Goal: Task Accomplishment & Management: Use online tool/utility

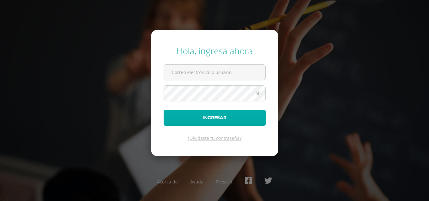
type input "cintia.herrera@care.edu.gt"
click at [203, 120] on button "Ingresar" at bounding box center [215, 118] width 102 height 16
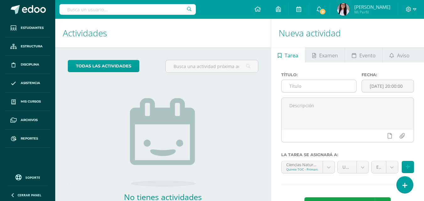
click at [299, 86] on input "text" at bounding box center [319, 86] width 75 height 12
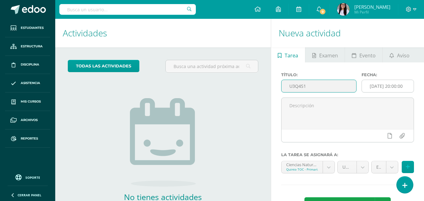
type input "U3Q4S1"
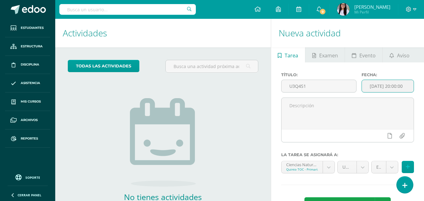
click at [387, 84] on input "[DATE] 20:00:00" at bounding box center [388, 86] width 52 height 12
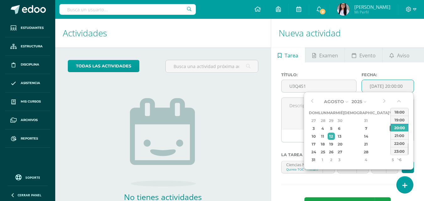
click at [390, 131] on div "8" at bounding box center [393, 128] width 6 height 7
type input "2025-08-08 20:00"
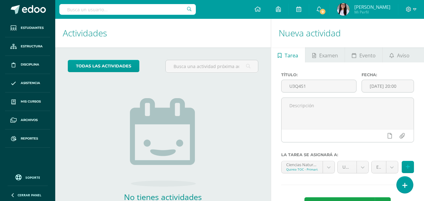
click at [223, 155] on div "No tienes actividades Échale un vistazo a los demás períodos o sal y disfruta d…" at bounding box center [163, 149] width 126 height 143
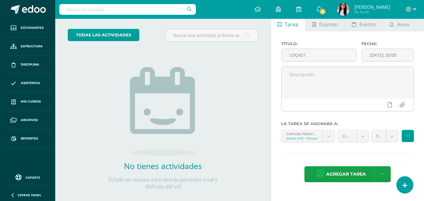
scroll to position [40, 0]
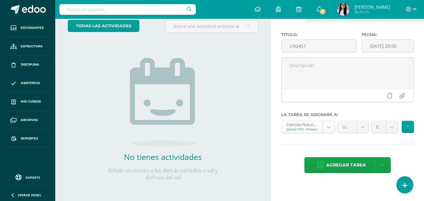
click at [330, 126] on body "Hola Cintia Michelle, bienvenido a Edoo! Estudiantes Estructura Disciplina Asis…" at bounding box center [212, 60] width 424 height 201
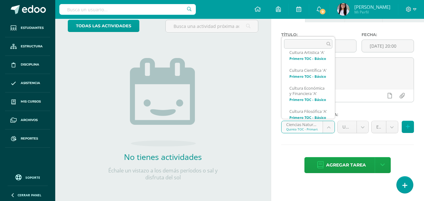
scroll to position [415, 0]
select select "140756"
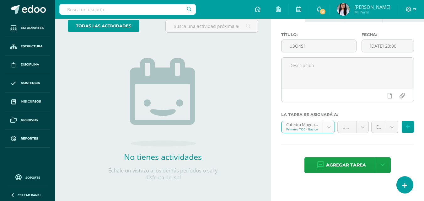
click at [393, 130] on body "Hola Cintia Michelle, bienvenido a Edoo! Estudiantes Estructura Disciplina Asis…" at bounding box center [212, 60] width 424 height 201
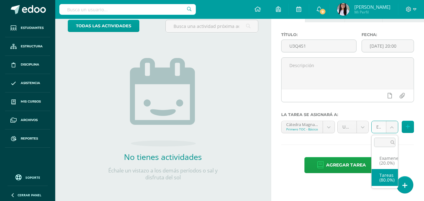
select select "140765"
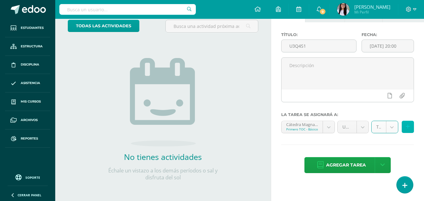
click at [408, 129] on icon at bounding box center [408, 126] width 4 height 5
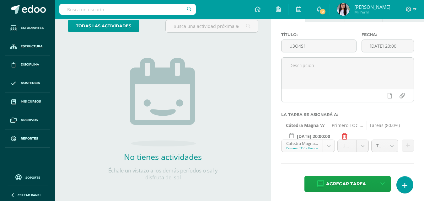
click at [331, 148] on body "Hola Cintia Michelle, bienvenido a Edoo! Estudiantes Estructura Disciplina Asis…" at bounding box center [212, 60] width 424 height 201
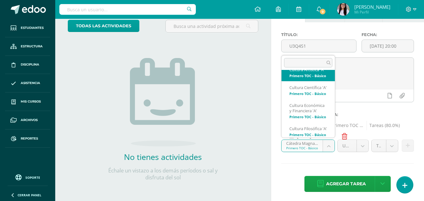
select select "140717"
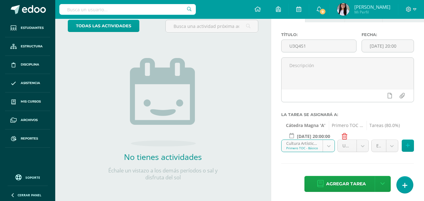
click at [391, 147] on body "Hola Cintia Michelle, bienvenido a Edoo! Estudiantes Estructura Disciplina Asis…" at bounding box center [212, 60] width 424 height 201
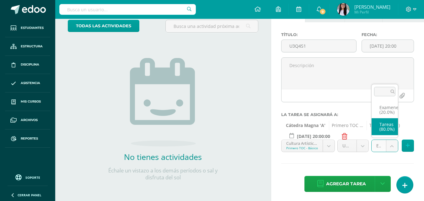
select select "140726"
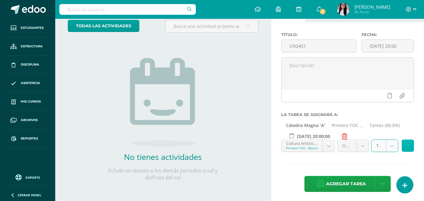
click at [407, 146] on icon at bounding box center [408, 145] width 4 height 5
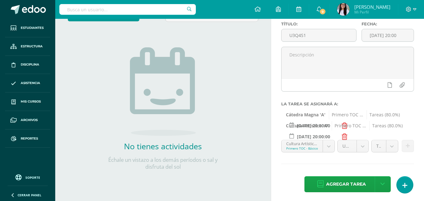
scroll to position [53, 0]
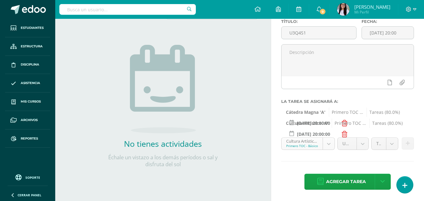
click at [331, 146] on body "Hola Cintia Michelle, bienvenido a Edoo! Estudiantes Estructura Disciplina Asis…" at bounding box center [212, 47] width 424 height 201
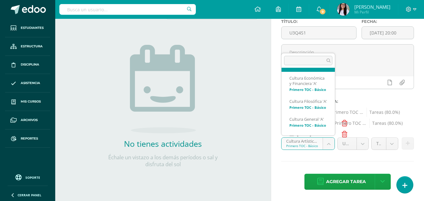
scroll to position [442, 0]
select select "140769"
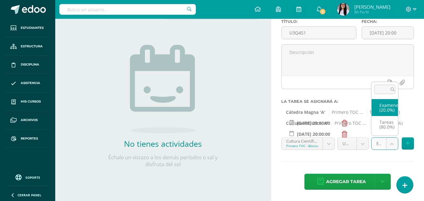
click at [394, 147] on body "Hola Cintia Michelle, bienvenido a Edoo! Estudiantes Estructura Disciplina Asis…" at bounding box center [212, 47] width 424 height 201
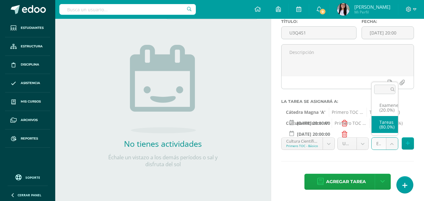
select select "140778"
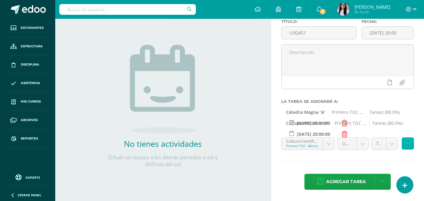
click at [414, 142] on button at bounding box center [408, 144] width 12 height 12
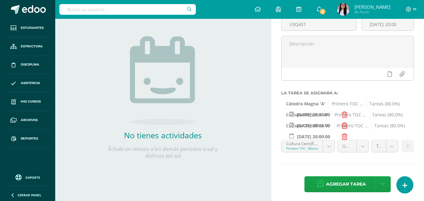
scroll to position [64, 0]
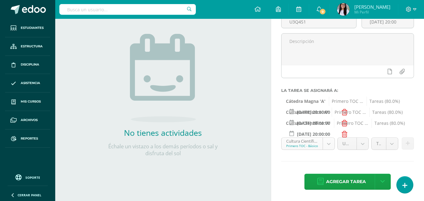
click at [325, 137] on body "Hola Cintia Michelle, bienvenido a Edoo! Estudiantes Estructura Disciplina Asis…" at bounding box center [212, 36] width 424 height 201
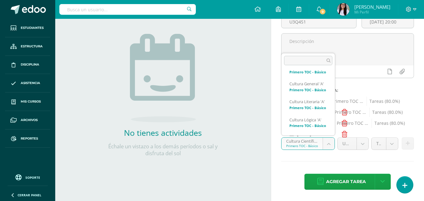
scroll to position [480, 0]
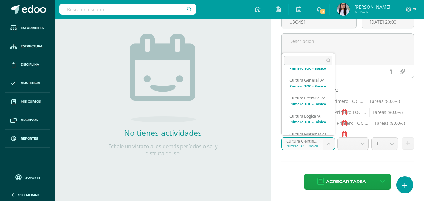
select select "140483"
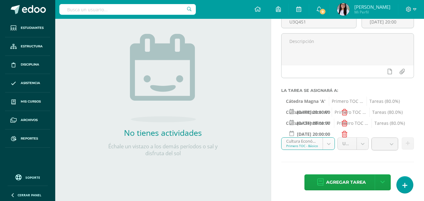
click at [392, 137] on body "Hola Cintia Michelle, bienvenido a Edoo! Estudiantes Estructura Disciplina Asis…" at bounding box center [212, 36] width 424 height 201
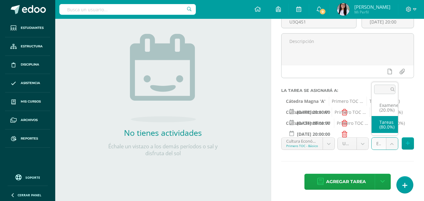
select select "140492"
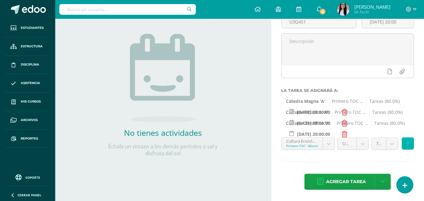
click at [407, 141] on button at bounding box center [408, 144] width 12 height 12
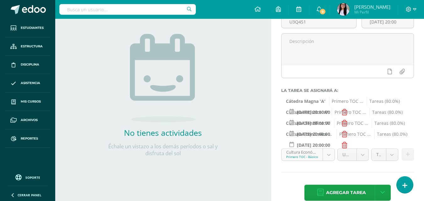
click at [327, 137] on body "Hola Cintia Michelle, bienvenido a Edoo! Estudiantes Estructura Disciplina Asis…" at bounding box center [212, 36] width 424 height 201
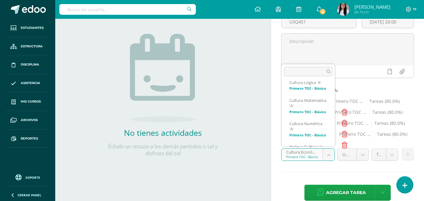
scroll to position [528, 0]
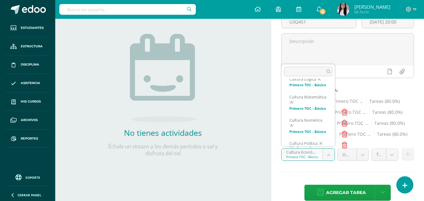
select select "140431"
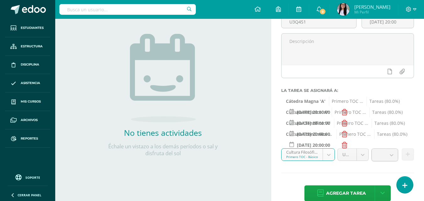
click at [392, 137] on body "Hola Cintia Michelle, bienvenido a Edoo! Estudiantes Estructura Disciplina Asis…" at bounding box center [212, 36] width 424 height 201
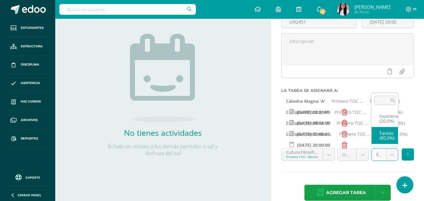
select select "140440"
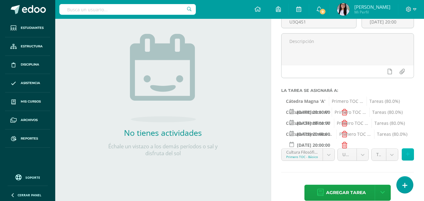
click at [412, 154] on button at bounding box center [408, 155] width 12 height 12
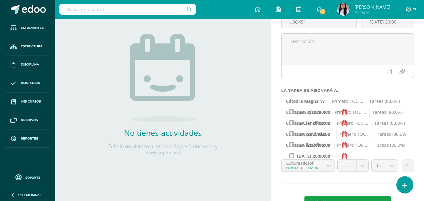
scroll to position [86, 0]
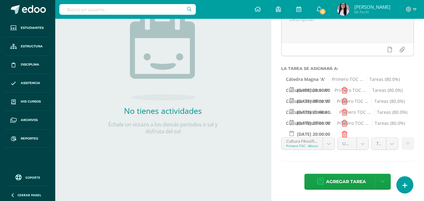
click at [331, 115] on body "Hola Cintia Michelle, bienvenido a Edoo! Estudiantes Estructura Disciplina Asis…" at bounding box center [212, 14] width 424 height 201
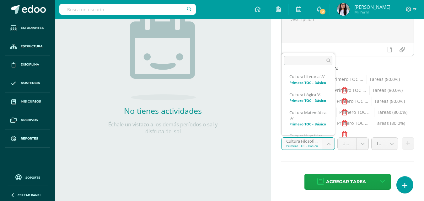
scroll to position [528, 0]
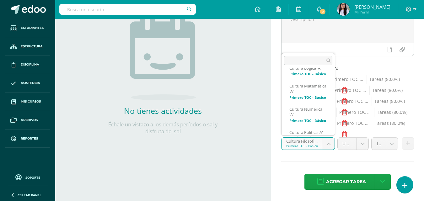
select select "140730"
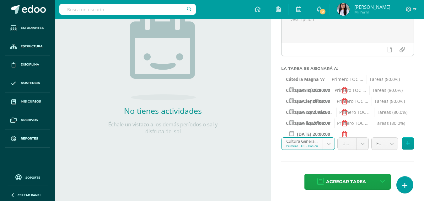
click at [391, 115] on body "Hola Cintia Michelle, bienvenido a Edoo! Estudiantes Estructura Disciplina Asis…" at bounding box center [212, 14] width 424 height 201
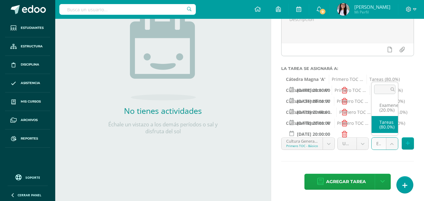
select select "140739"
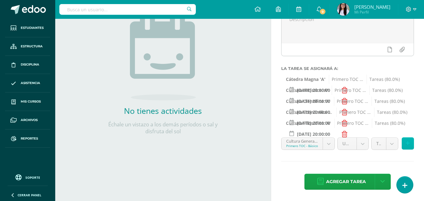
click at [410, 144] on button at bounding box center [408, 144] width 12 height 12
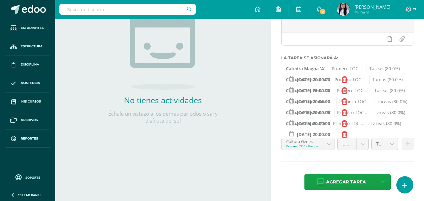
scroll to position [97, 0]
click at [330, 104] on body "Hola Cintia Michelle, bienvenido a Edoo! Estudiantes Estructura Disciplina Asis…" at bounding box center [212, 3] width 424 height 201
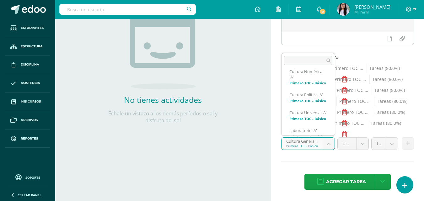
scroll to position [576, 0]
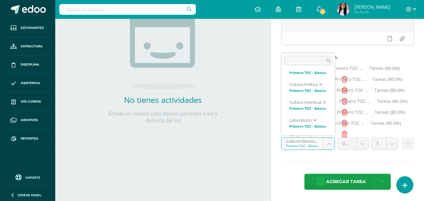
select select "140743"
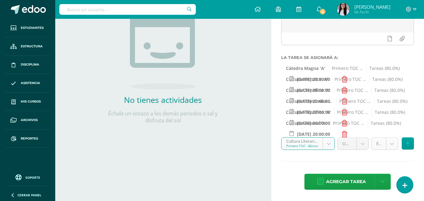
click at [389, 104] on body "Hola Cintia Michelle, bienvenido a Edoo! Estudiantes Estructura Disciplina Asis…" at bounding box center [212, 3] width 424 height 201
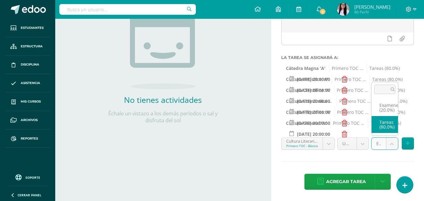
select select "140752"
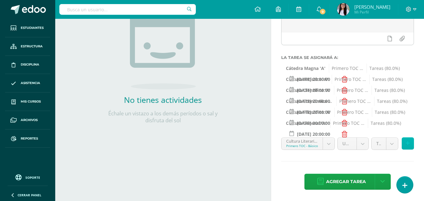
click at [410, 144] on button at bounding box center [408, 144] width 12 height 12
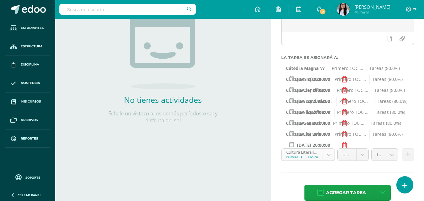
click at [331, 104] on body "Hola Cintia Michelle, bienvenido a Edoo! Estudiantes Estructura Disciplina Asis…" at bounding box center [212, 3] width 424 height 201
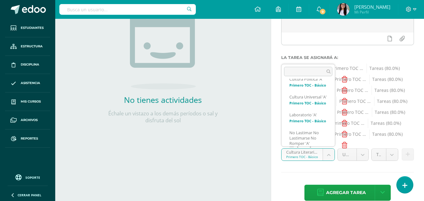
scroll to position [603, 0]
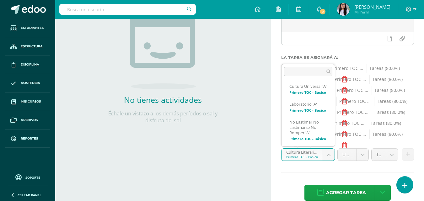
select select "140535"
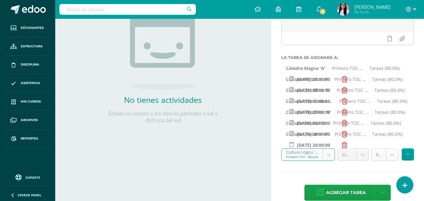
click at [392, 104] on body "Hola Cintia Michelle, bienvenido a Edoo! Estudiantes Estructura Disciplina Asis…" at bounding box center [212, 3] width 424 height 201
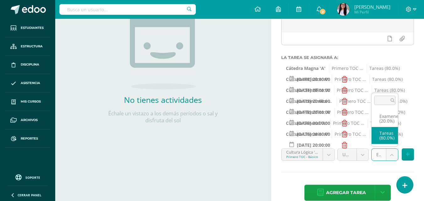
select select "140544"
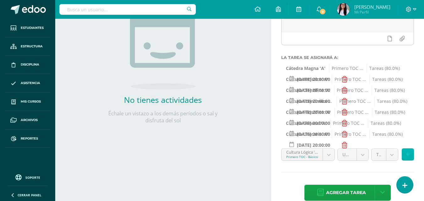
click at [405, 153] on button at bounding box center [408, 155] width 12 height 12
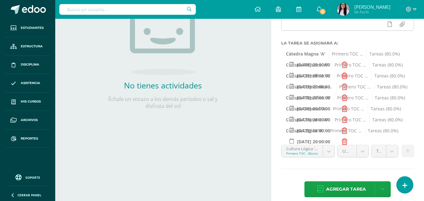
scroll to position [119, 0]
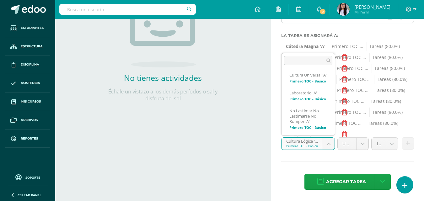
scroll to position [630, 0]
select select "140600"
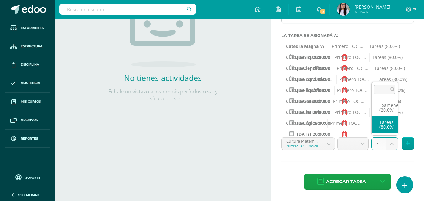
select select "140609"
click at [406, 141] on icon at bounding box center [408, 143] width 4 height 5
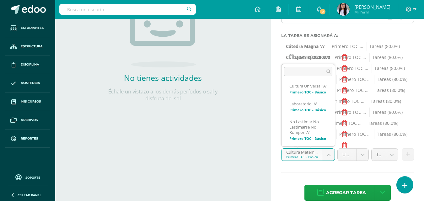
scroll to position [635, 0]
select select "140548"
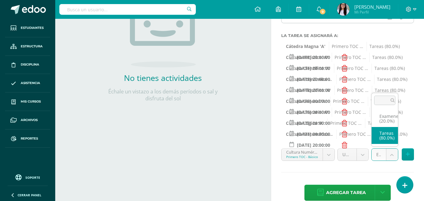
select select "140557"
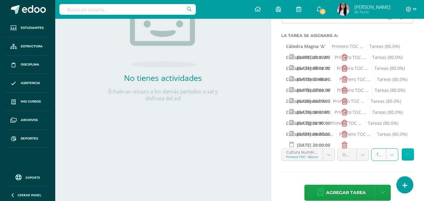
click at [404, 153] on button at bounding box center [408, 155] width 12 height 12
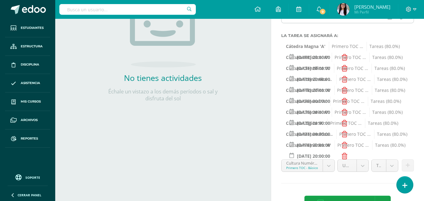
scroll to position [141, 0]
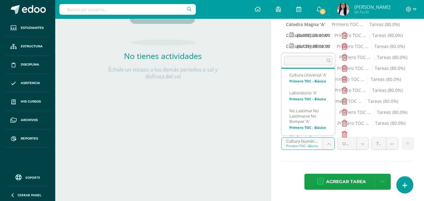
scroll to position [667, 0]
select select "140821"
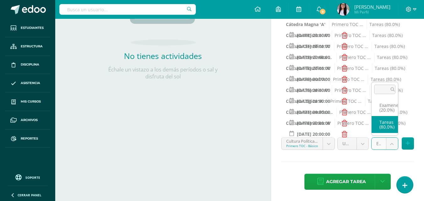
select select "140830"
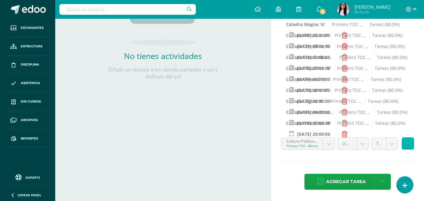
click at [406, 142] on button at bounding box center [408, 144] width 12 height 12
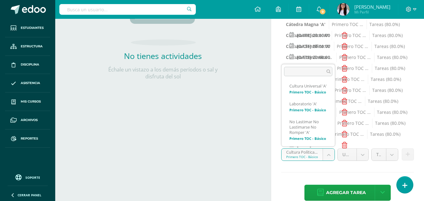
scroll to position [694, 0]
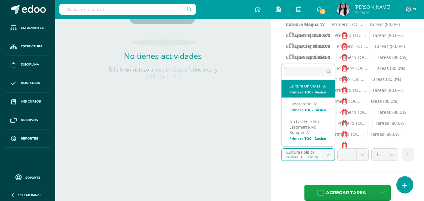
select select "140704"
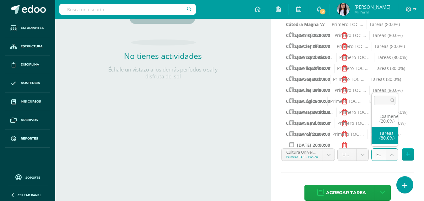
select select "140713"
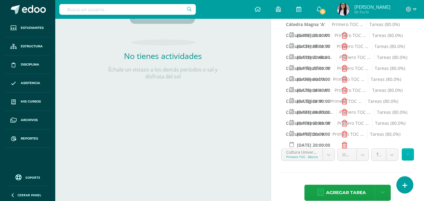
click at [408, 153] on icon at bounding box center [408, 154] width 4 height 5
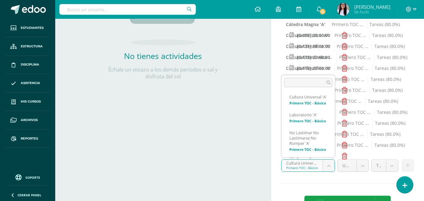
scroll to position [739, 0]
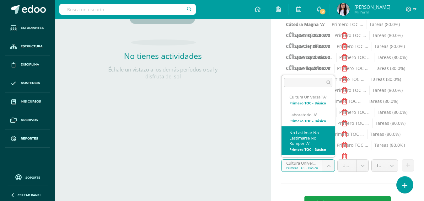
select select "140457"
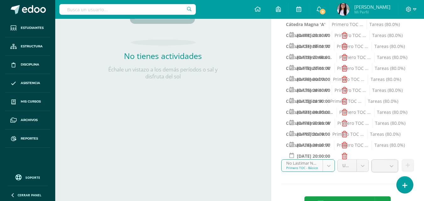
click at [391, 168] on b at bounding box center [392, 166] width 12 height 12
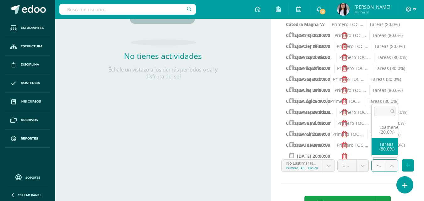
select select "140466"
click at [406, 164] on button at bounding box center [408, 165] width 12 height 12
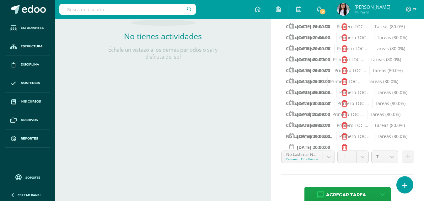
scroll to position [174, 0]
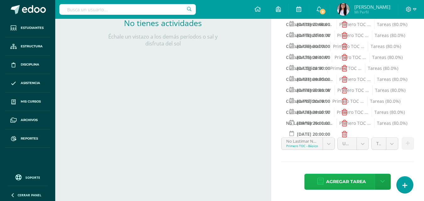
click at [340, 179] on span "Agregar tarea" at bounding box center [346, 181] width 40 height 15
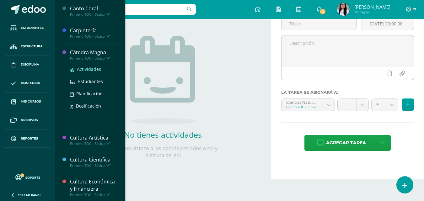
click at [80, 69] on span "Actividades" at bounding box center [89, 69] width 24 height 6
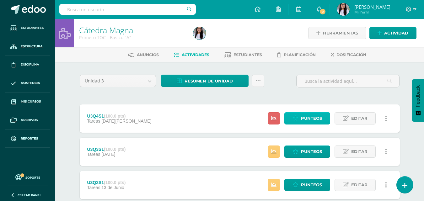
click at [293, 117] on icon at bounding box center [296, 118] width 6 height 5
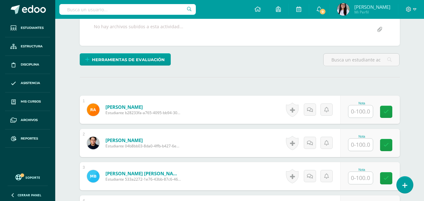
scroll to position [203, 0]
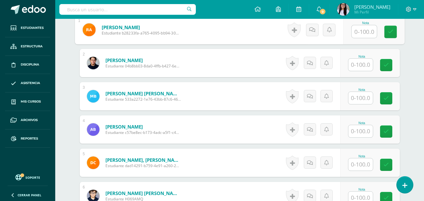
click at [359, 35] on input "text" at bounding box center [364, 31] width 25 height 13
type input "80"
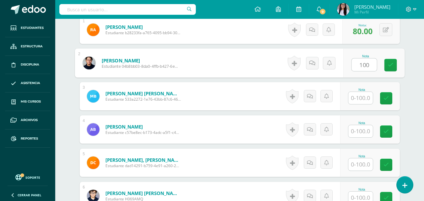
type input "100"
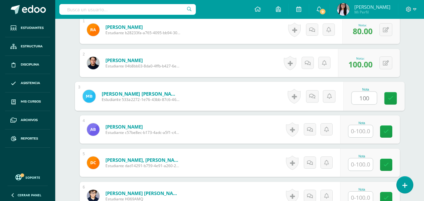
type input "100"
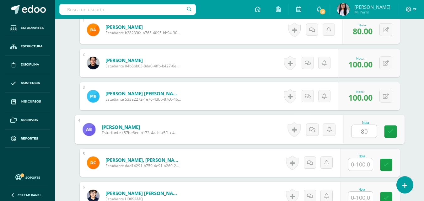
type input "80"
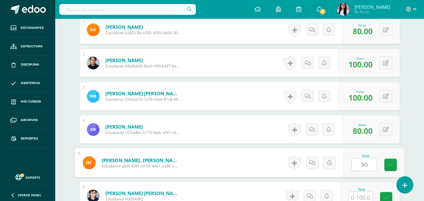
type input "90"
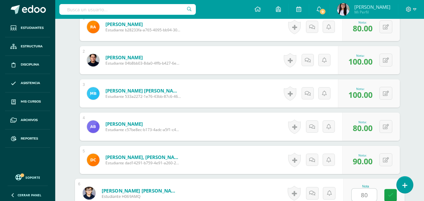
type input "80"
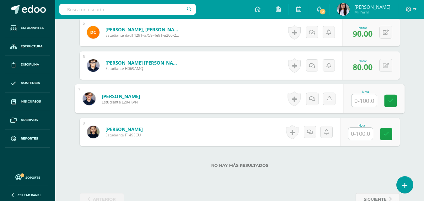
type input "9"
type input "8"
type input "80"
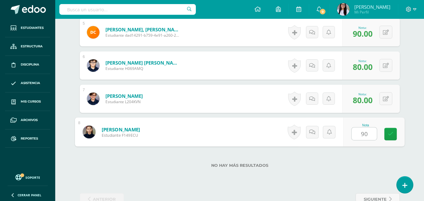
type input "90"
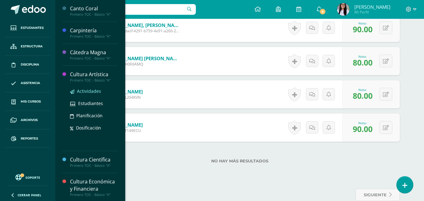
click at [89, 90] on span "Actividades" at bounding box center [89, 91] width 24 height 6
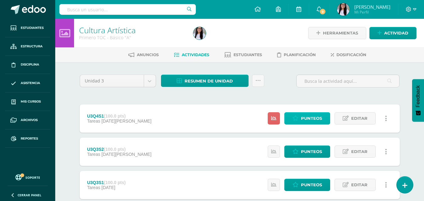
click at [308, 116] on span "Punteos" at bounding box center [311, 119] width 21 height 12
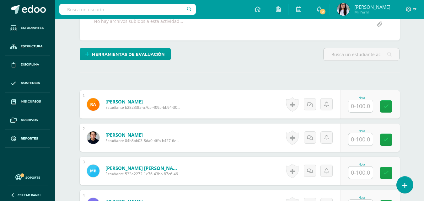
scroll to position [123, 0]
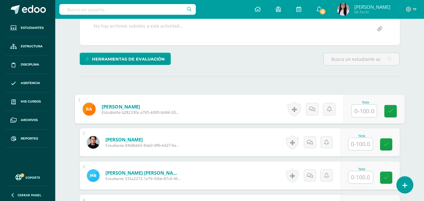
click at [364, 115] on input "text" at bounding box center [364, 111] width 25 height 13
type input "70"
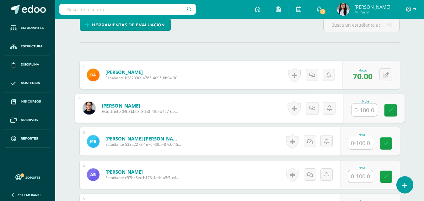
scroll to position [163, 0]
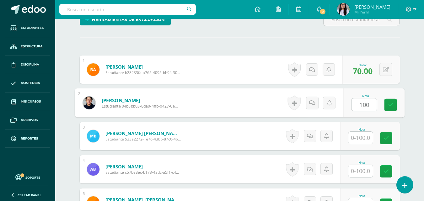
type input "100"
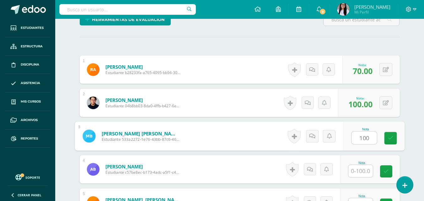
type input "100"
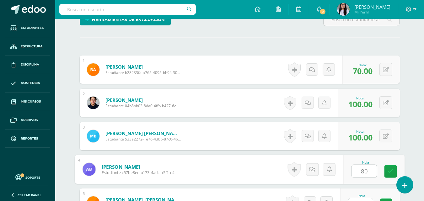
type input "8"
type input "75"
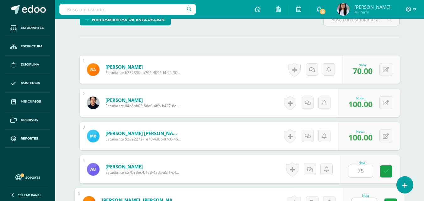
scroll to position [172, 0]
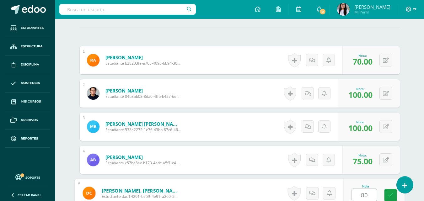
type input "80"
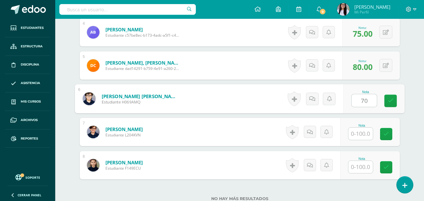
type input "70"
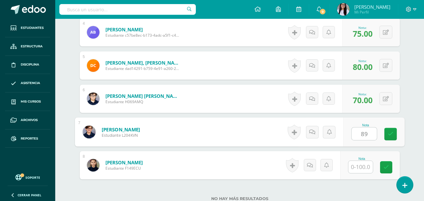
type input "89"
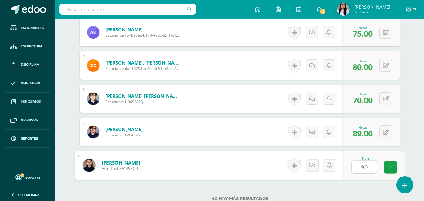
type input "90"
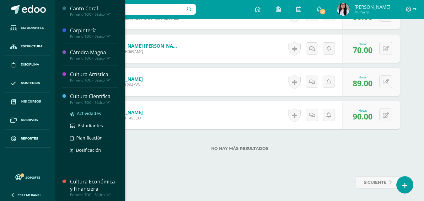
click at [90, 112] on span "Actividades" at bounding box center [89, 114] width 24 height 6
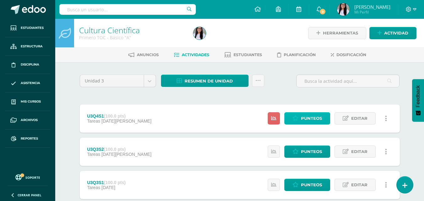
click at [311, 119] on span "Punteos" at bounding box center [311, 119] width 21 height 12
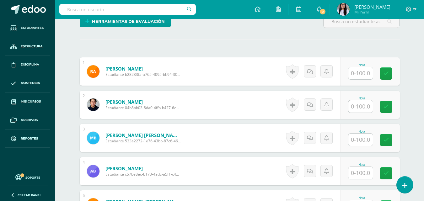
scroll to position [162, 0]
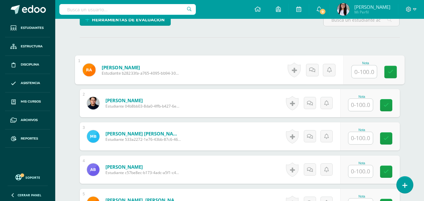
click at [356, 74] on input "text" at bounding box center [364, 72] width 25 height 13
type input "75"
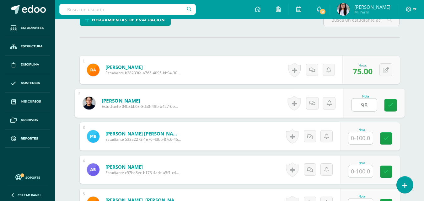
type input "98"
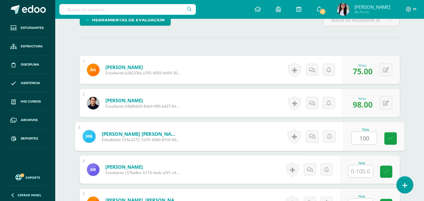
type input "100"
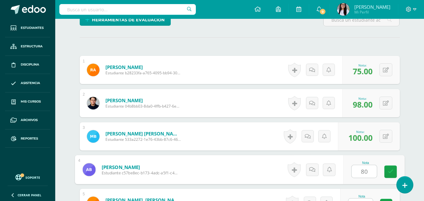
type input "80"
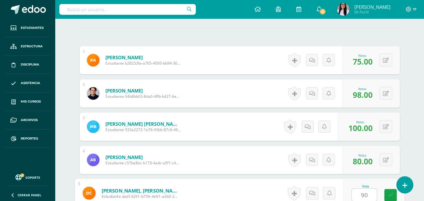
type input "90"
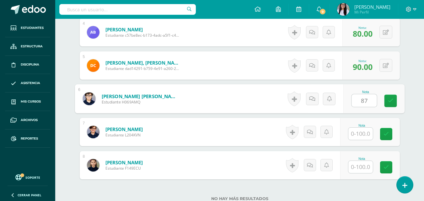
type input "87"
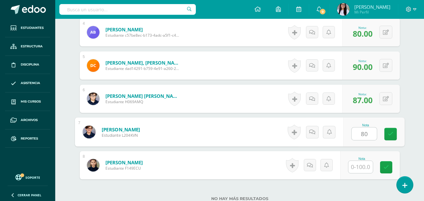
type input "80"
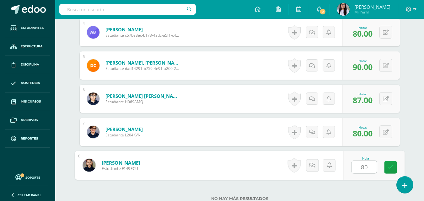
type input "80"
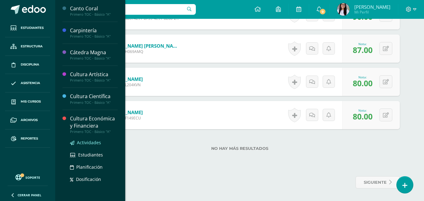
click at [87, 142] on span "Actividades" at bounding box center [89, 143] width 24 height 6
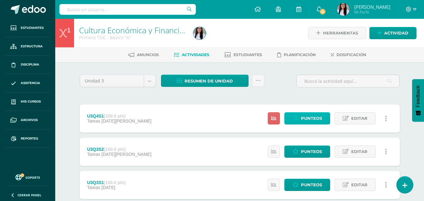
click at [316, 120] on span "Punteos" at bounding box center [311, 119] width 21 height 12
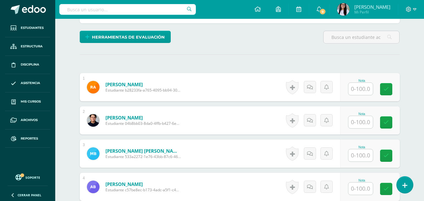
scroll to position [146, 0]
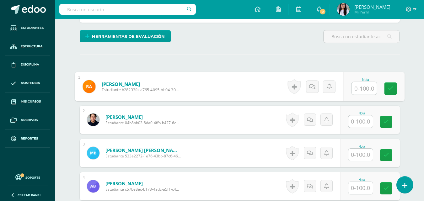
click at [357, 88] on input "text" at bounding box center [364, 88] width 25 height 13
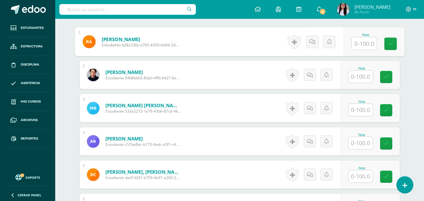
scroll to position [192, 0]
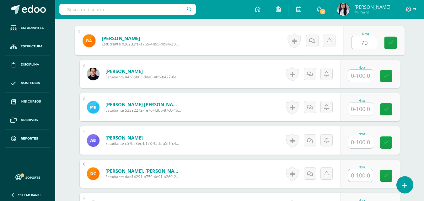
type input "70"
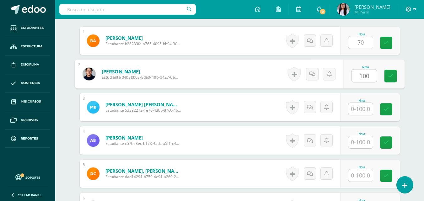
type input "100"
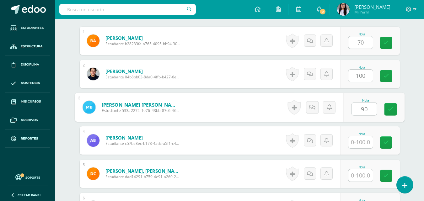
type input "90"
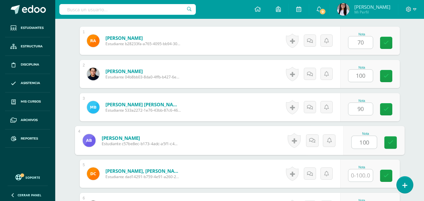
type input "100"
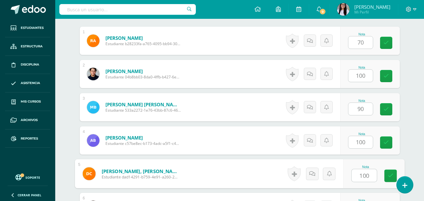
type input "100"
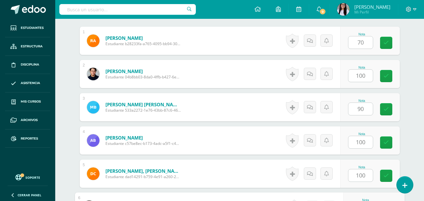
scroll to position [300, 0]
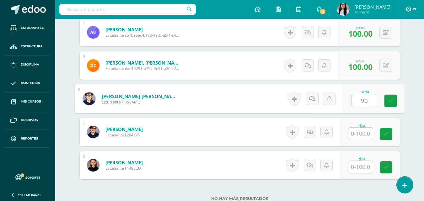
type input "90"
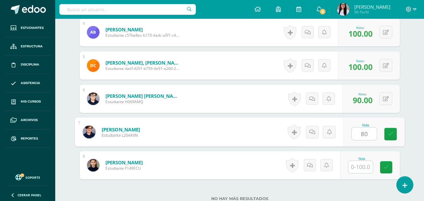
type input "80"
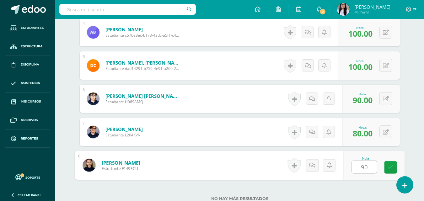
type input "90"
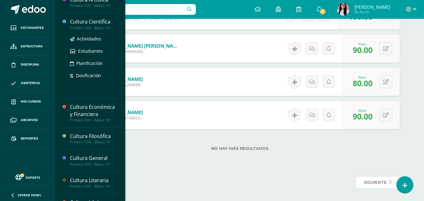
scroll to position [89, 0]
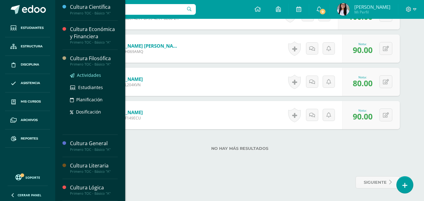
click at [93, 75] on span "Actividades" at bounding box center [89, 75] width 24 height 6
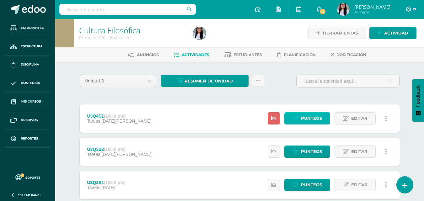
click at [302, 113] on span "Punteos" at bounding box center [311, 119] width 21 height 12
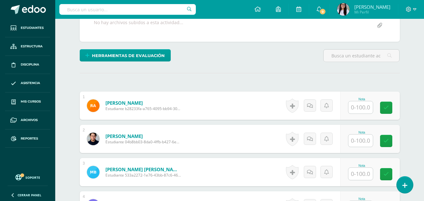
scroll to position [127, 0]
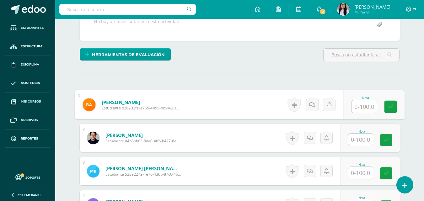
click at [362, 109] on input "text" at bounding box center [364, 106] width 25 height 13
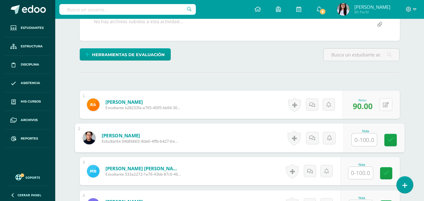
click at [381, 106] on div "0 [GEOGRAPHIC_DATA] Logros obtenidos Aún no hay logros agregados Nota: 90.00" at bounding box center [371, 105] width 57 height 28
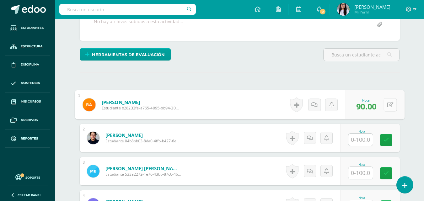
click at [387, 105] on icon at bounding box center [390, 104] width 6 height 5
type input "80"
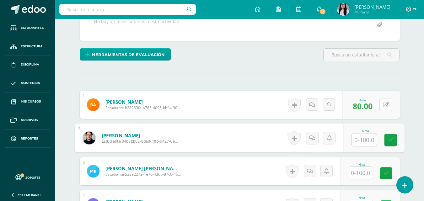
type input "8"
type input "98"
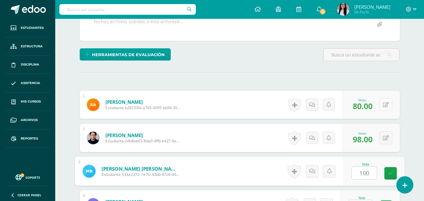
type input "100"
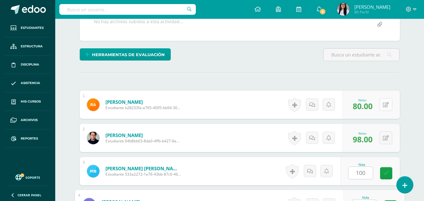
scroll to position [139, 0]
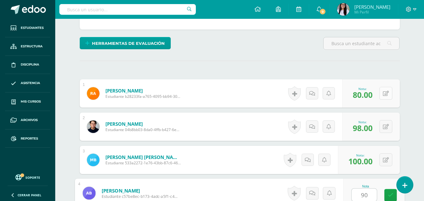
type input "90"
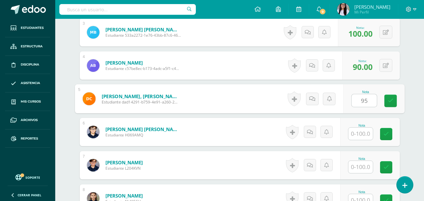
type input "95"
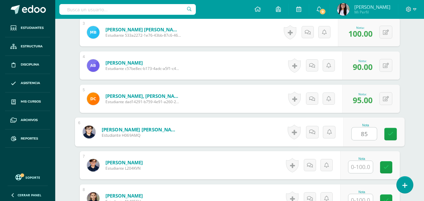
type input "85"
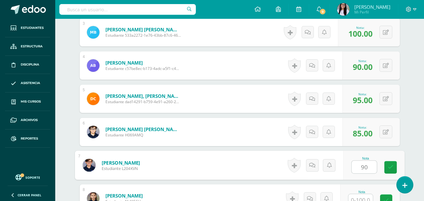
type input "90"
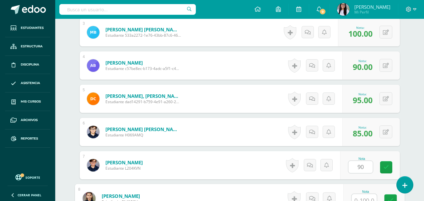
scroll to position [272, 0]
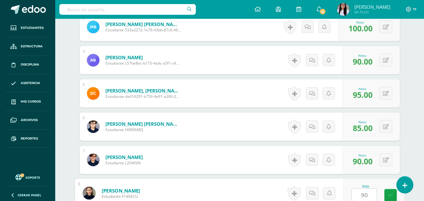
type input "90"
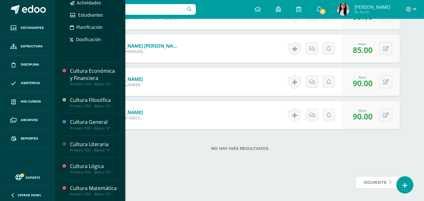
scroll to position [110, 0]
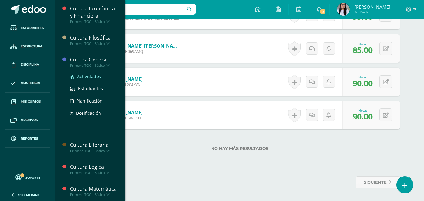
click at [92, 76] on span "Actividades" at bounding box center [89, 76] width 24 height 6
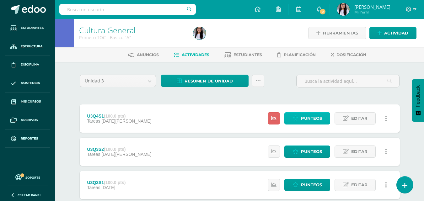
click at [313, 114] on span "Punteos" at bounding box center [311, 119] width 21 height 12
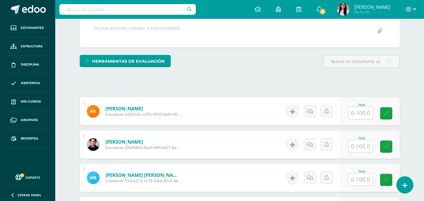
scroll to position [122, 0]
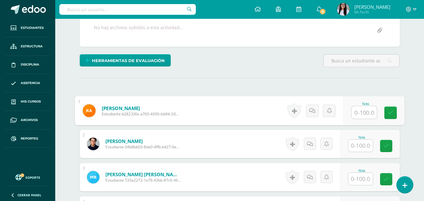
click at [355, 112] on input "text" at bounding box center [364, 112] width 25 height 13
type input "60"
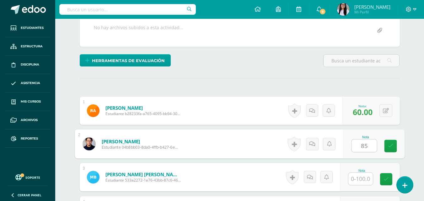
type input "85"
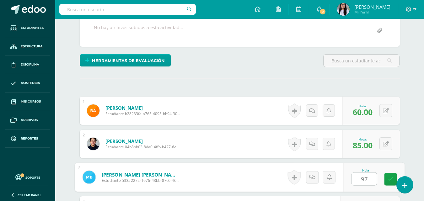
type input "97"
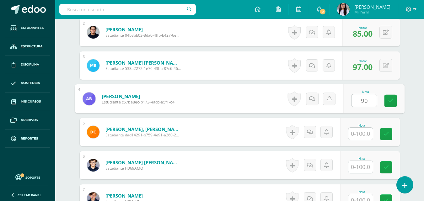
type input "90"
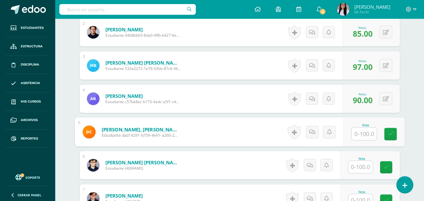
type input "1"
type input "97"
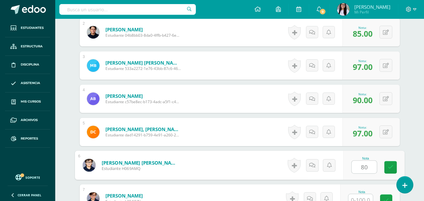
type input "80"
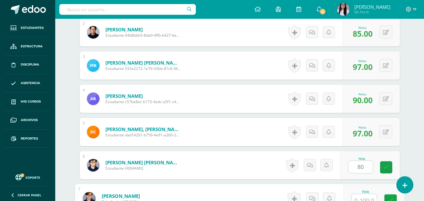
scroll to position [239, 0]
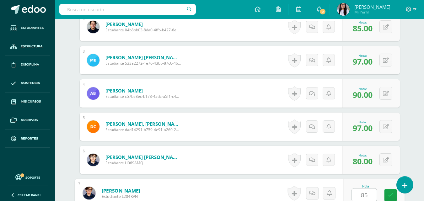
type input "85"
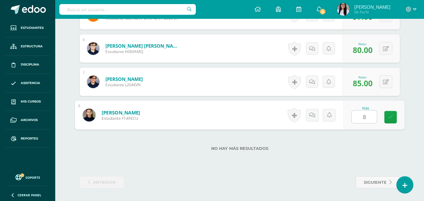
type input "80"
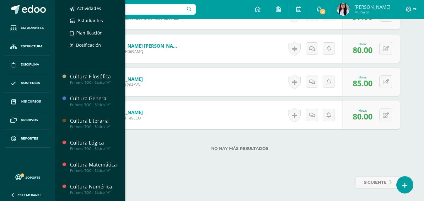
scroll to position [139, 0]
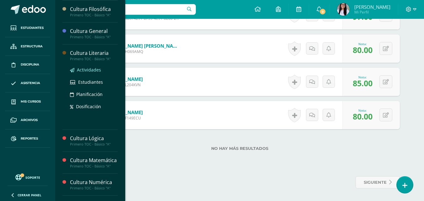
click at [92, 72] on span "Actividades" at bounding box center [89, 70] width 24 height 6
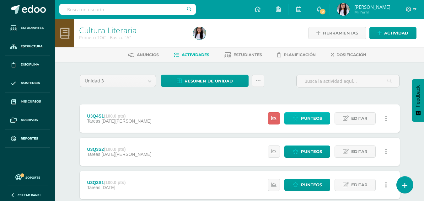
click at [300, 120] on link "Punteos" at bounding box center [307, 118] width 46 height 12
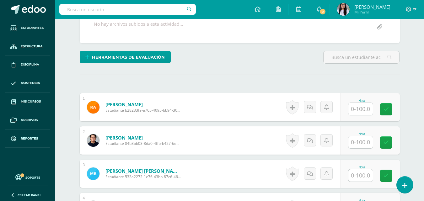
scroll to position [126, 0]
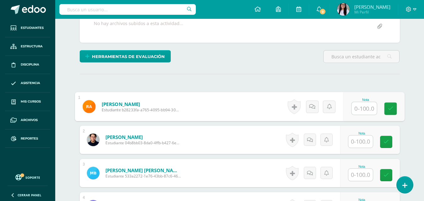
click at [358, 112] on input "text" at bounding box center [364, 108] width 25 height 13
type input "8"
type input "78"
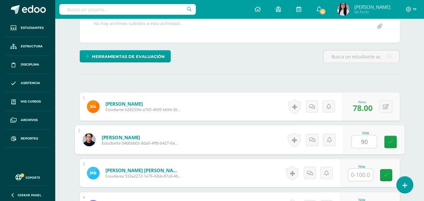
type input "90"
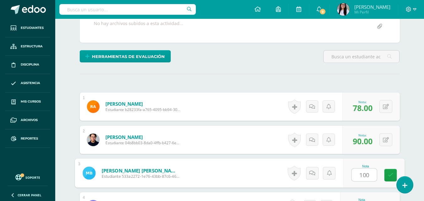
type input "100"
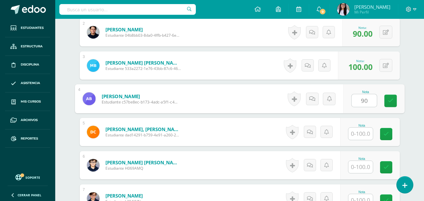
type input "90"
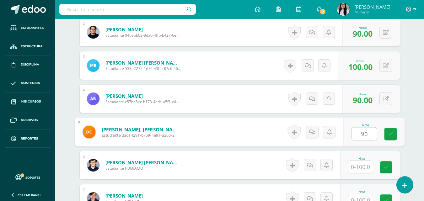
type input "90"
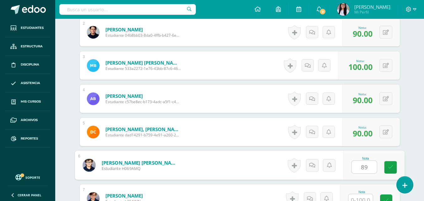
type input "89"
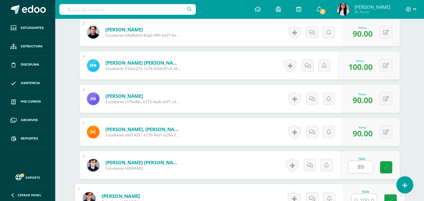
scroll to position [239, 0]
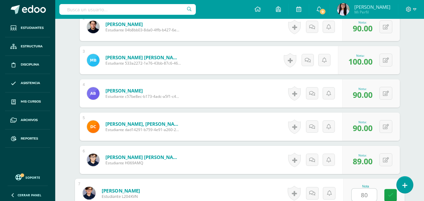
type input "80"
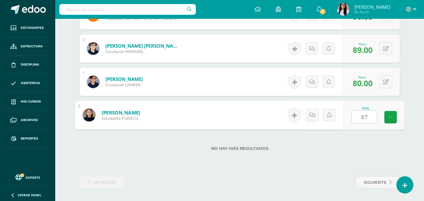
type input "87"
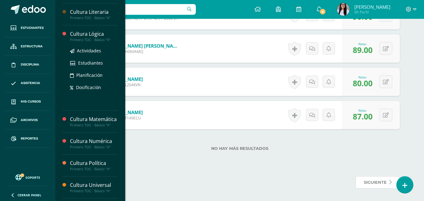
scroll to position [180, 0]
click at [91, 50] on span "Actividades" at bounding box center [89, 50] width 24 height 6
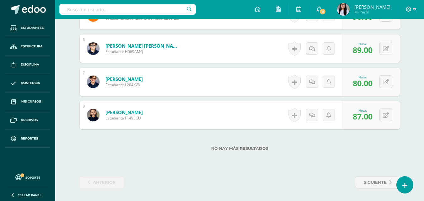
scroll to position [180, 0]
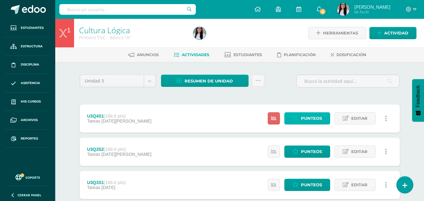
click at [320, 114] on span "Punteos" at bounding box center [311, 119] width 21 height 12
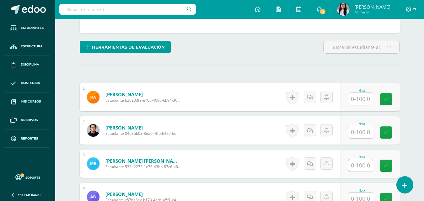
scroll to position [148, 0]
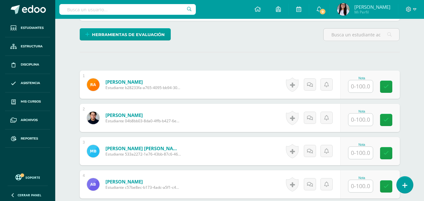
click at [365, 91] on input "text" at bounding box center [361, 86] width 24 height 12
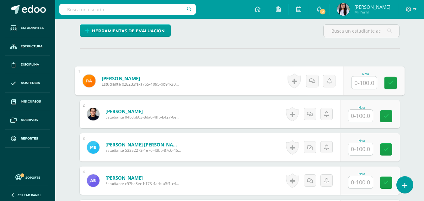
scroll to position [170, 0]
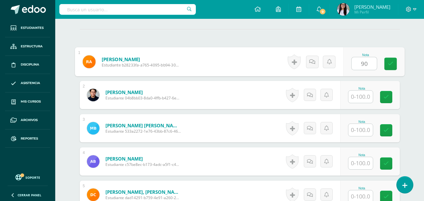
type input "90"
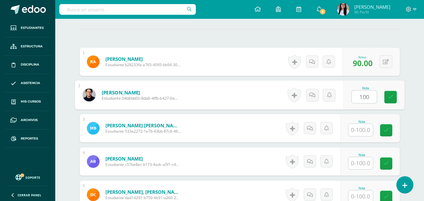
type input "100"
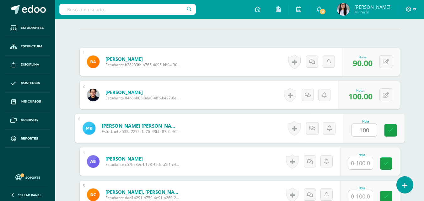
type input "100"
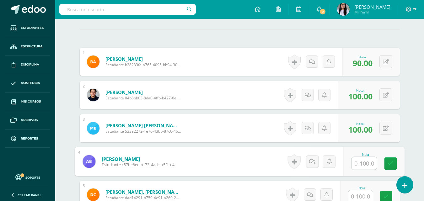
type input "1"
type input "80"
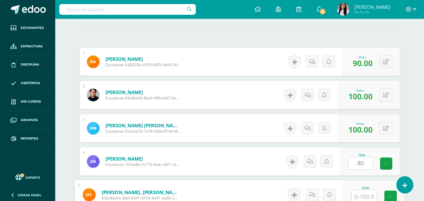
scroll to position [172, 0]
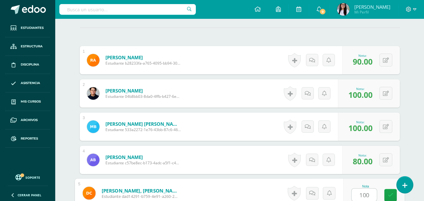
type input "100"
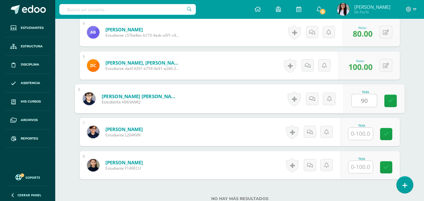
type input "90"
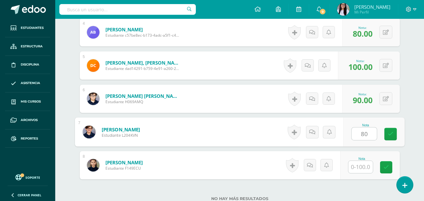
type input "8"
type input "70"
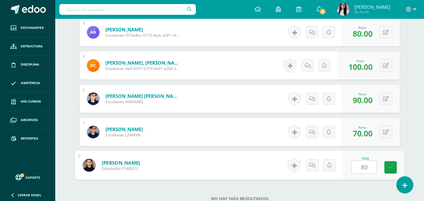
type input "80"
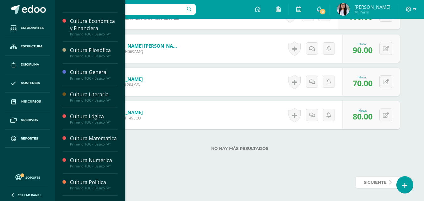
scroll to position [161, 0]
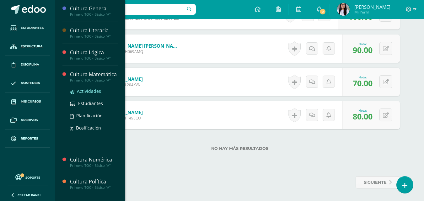
click at [85, 94] on span "Actividades" at bounding box center [89, 91] width 24 height 6
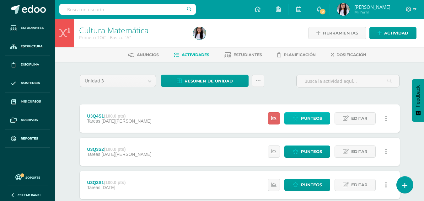
click at [299, 124] on link "Punteos" at bounding box center [307, 118] width 46 height 12
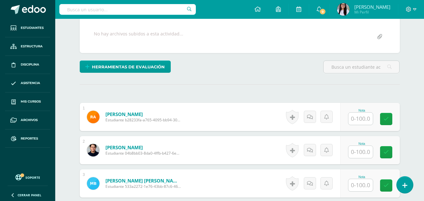
scroll to position [137, 0]
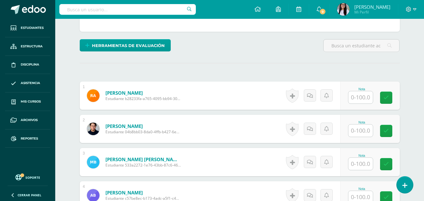
click at [366, 99] on input "text" at bounding box center [361, 97] width 24 height 12
type input "8"
type input "70"
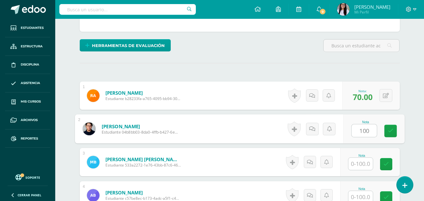
type input "100"
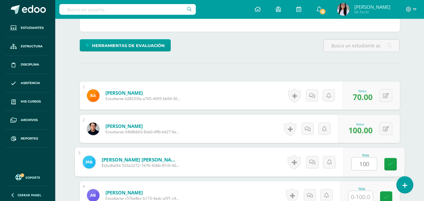
type input "100"
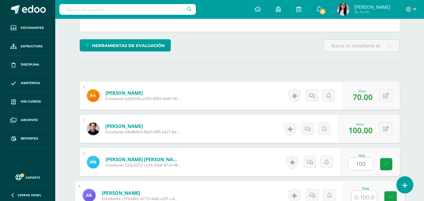
scroll to position [139, 0]
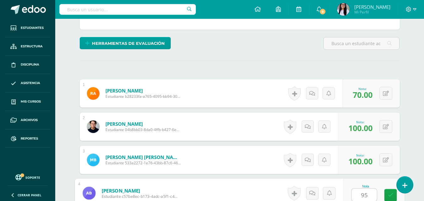
type input "95"
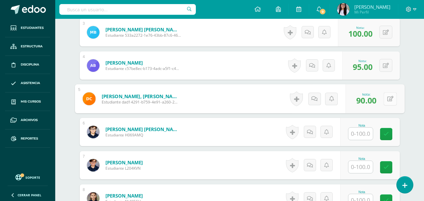
click at [386, 102] on button at bounding box center [390, 98] width 13 height 13
type input "100"
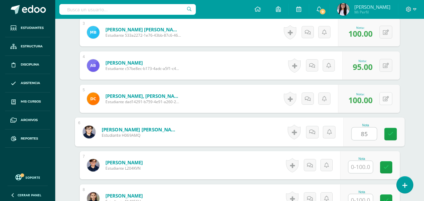
type input "85"
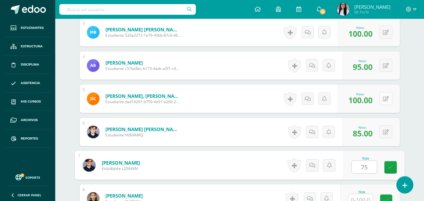
type input "75"
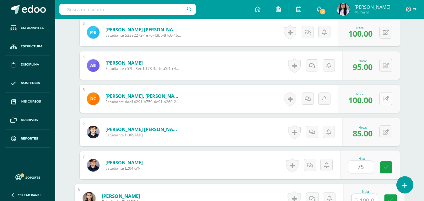
scroll to position [272, 0]
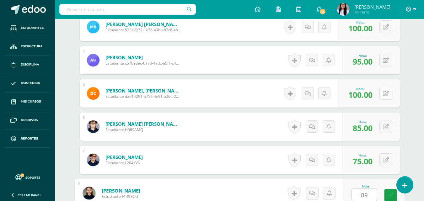
type input "89"
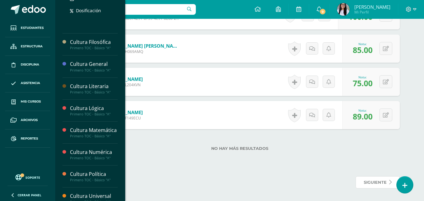
scroll to position [175, 0]
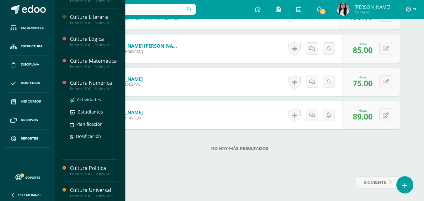
click at [88, 103] on span "Actividades" at bounding box center [89, 100] width 24 height 6
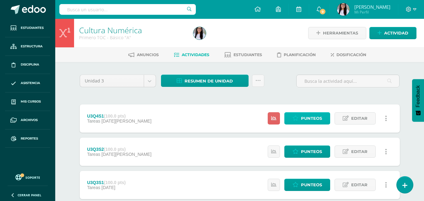
click at [322, 119] on span "Punteos" at bounding box center [311, 119] width 21 height 12
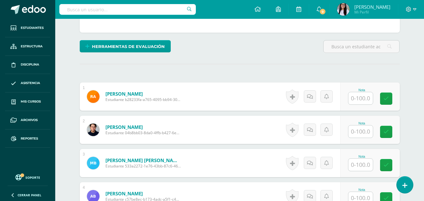
scroll to position [138, 0]
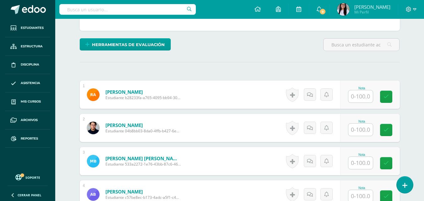
click at [362, 96] on input "text" at bounding box center [361, 96] width 24 height 12
type input "80"
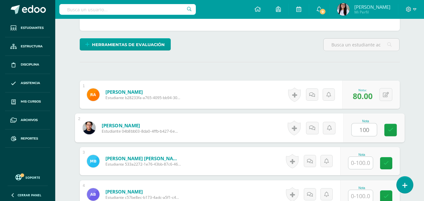
type input "100"
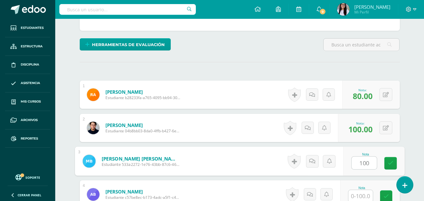
type input "100"
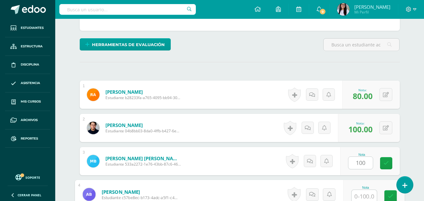
scroll to position [139, 0]
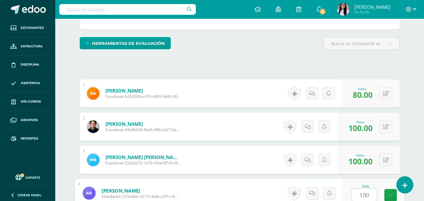
type input "100"
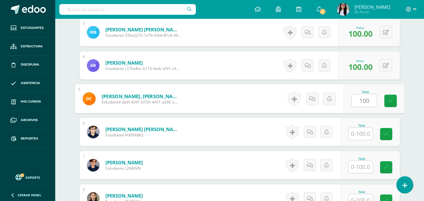
type input "100"
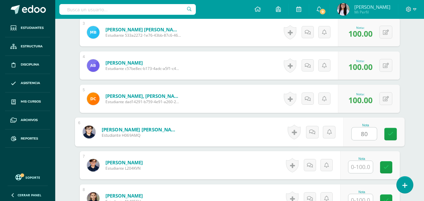
type input "8"
type input "90"
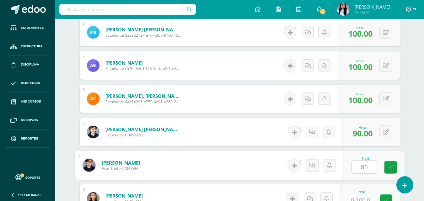
type input "80"
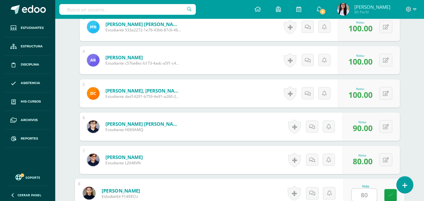
type input "80"
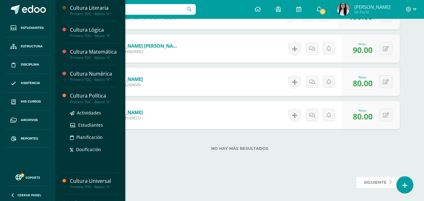
scroll to position [179, 0]
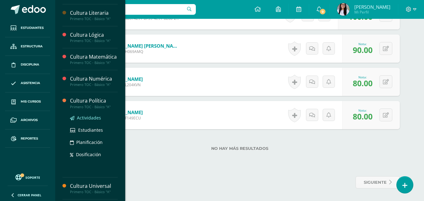
click at [82, 121] on span "Actividades" at bounding box center [89, 118] width 24 height 6
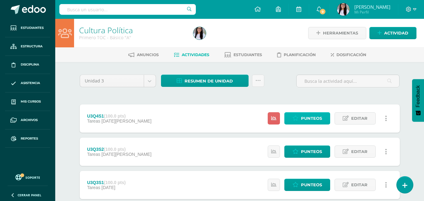
click at [311, 122] on span "Punteos" at bounding box center [311, 119] width 21 height 12
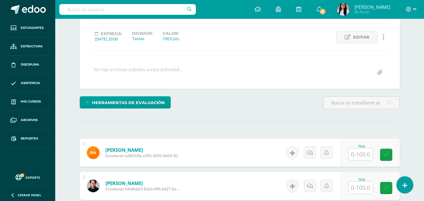
scroll to position [83, 0]
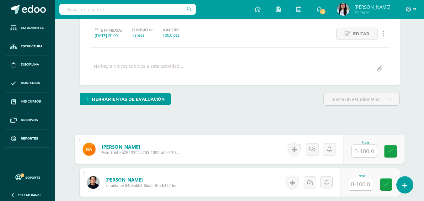
click at [358, 150] on input "text" at bounding box center [364, 151] width 25 height 13
type input "80"
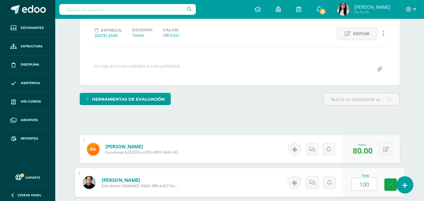
type input "100"
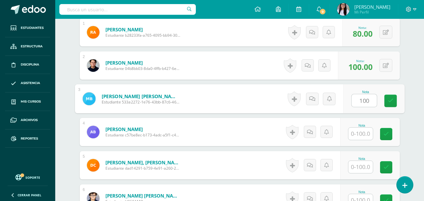
type input "100"
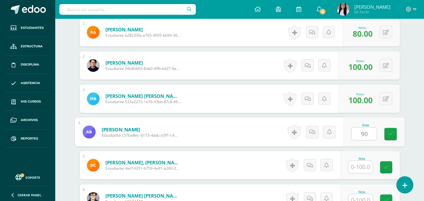
type input "90"
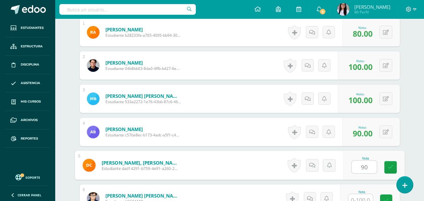
type input "90"
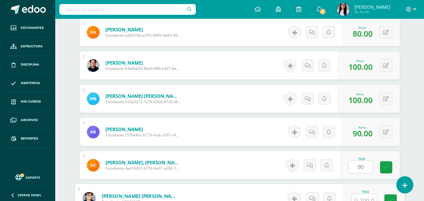
scroll to position [205, 0]
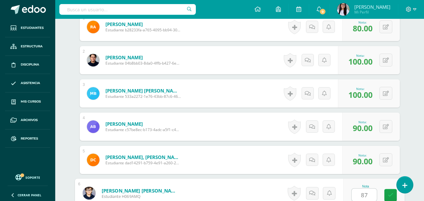
type input "87"
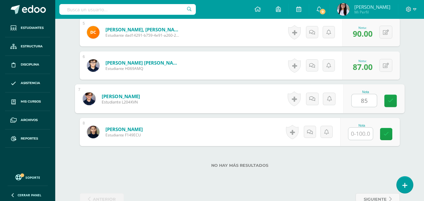
type input "85"
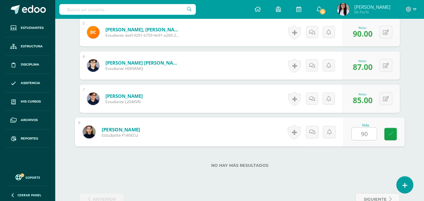
type input "90"
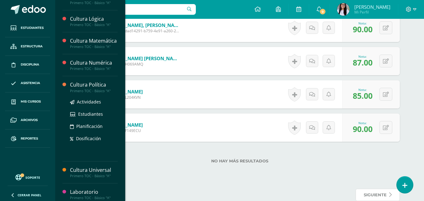
scroll to position [180, 0]
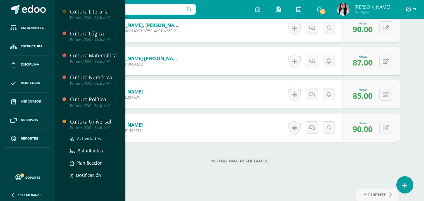
click at [96, 142] on span "Actividades" at bounding box center [89, 139] width 24 height 6
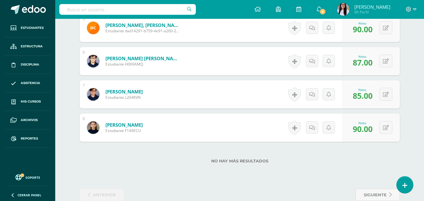
scroll to position [180, 0]
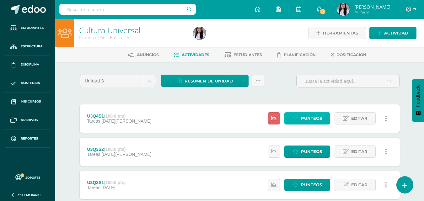
click at [323, 120] on link "Punteos" at bounding box center [307, 118] width 46 height 12
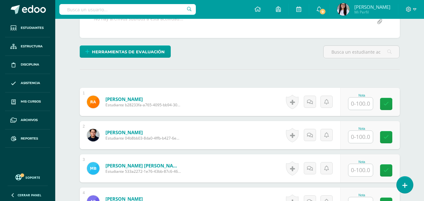
scroll to position [133, 0]
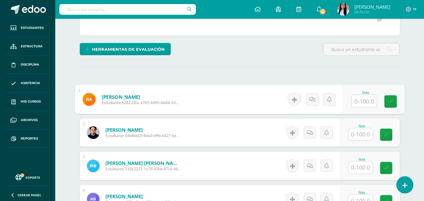
click at [359, 104] on input "text" at bounding box center [364, 101] width 25 height 13
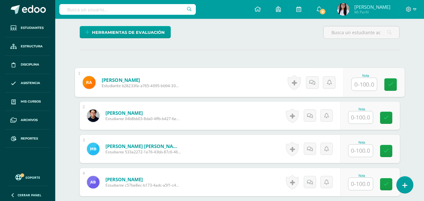
scroll to position [152, 0]
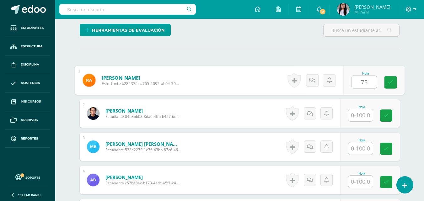
type input "75"
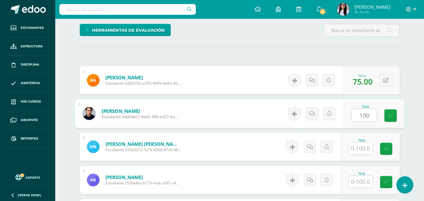
type input "100"
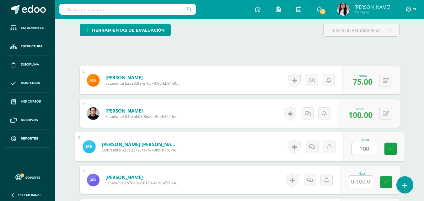
type input "100"
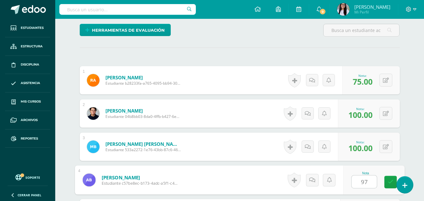
type input "97"
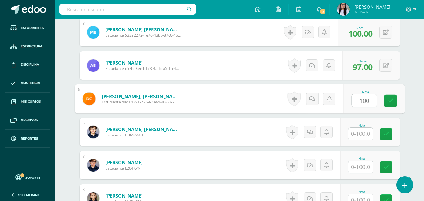
type input "100"
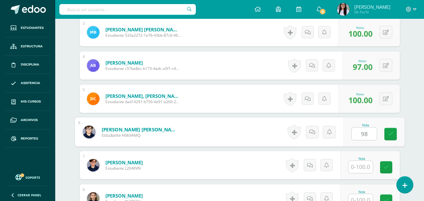
type input "98"
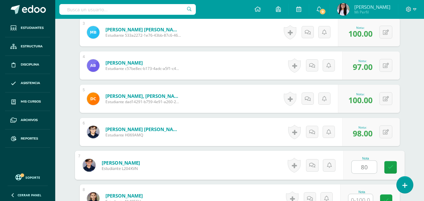
type input "80"
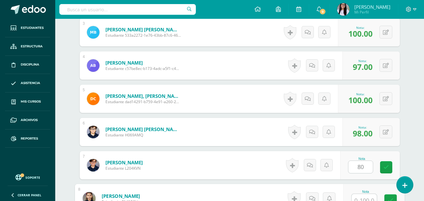
scroll to position [272, 0]
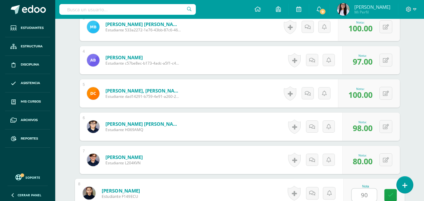
type input "90"
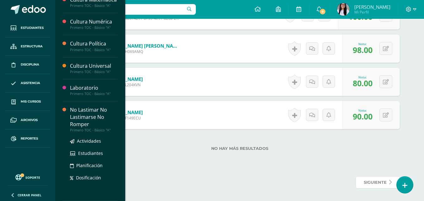
scroll to position [243, 0]
click at [92, 139] on span "Actividades" at bounding box center [89, 141] width 24 height 6
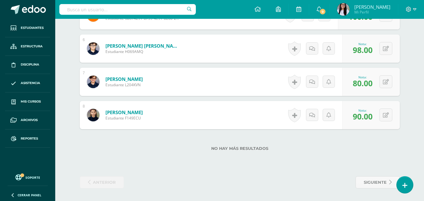
scroll to position [180, 0]
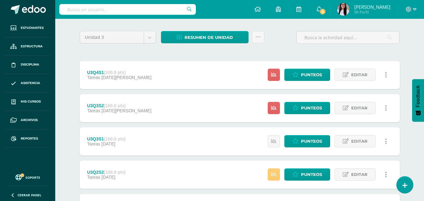
scroll to position [51, 0]
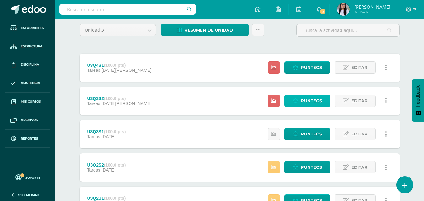
click at [298, 105] on link "Punteos" at bounding box center [307, 101] width 46 height 12
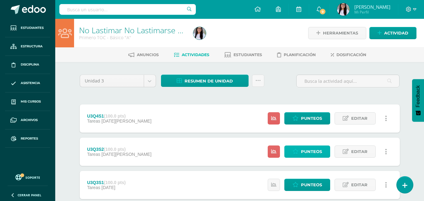
scroll to position [172, 0]
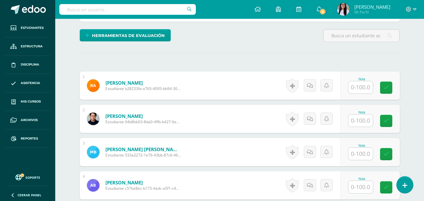
scroll to position [154, 0]
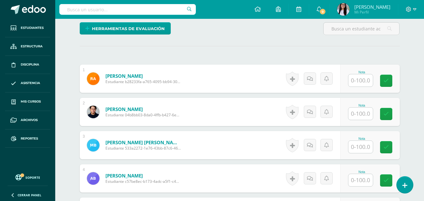
click at [363, 85] on input "text" at bounding box center [361, 80] width 24 height 12
type input "60"
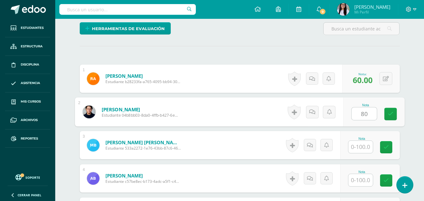
type input "80"
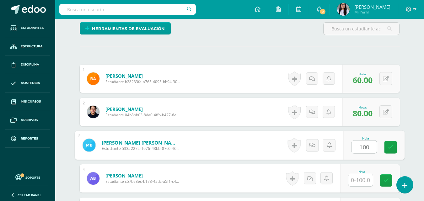
type input "100"
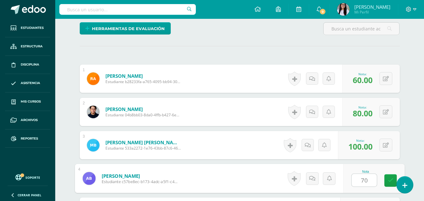
type input "70"
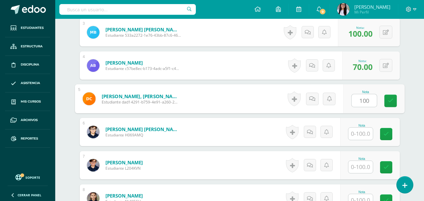
type input "100"
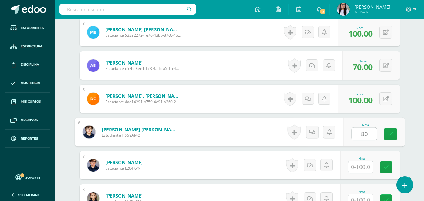
type input "80"
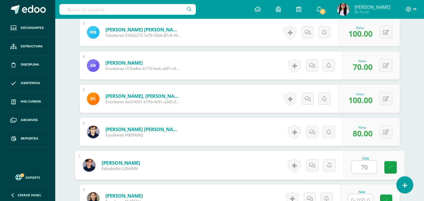
type input "70"
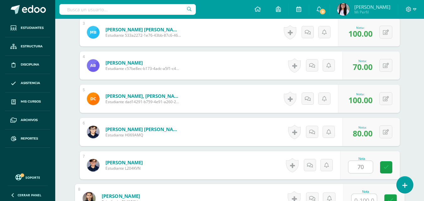
scroll to position [272, 0]
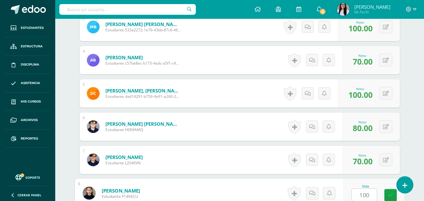
type input "100"
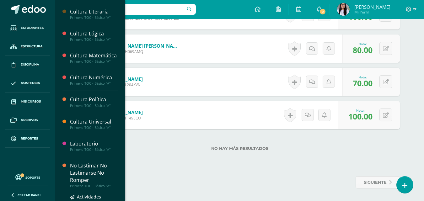
scroll to position [243, 0]
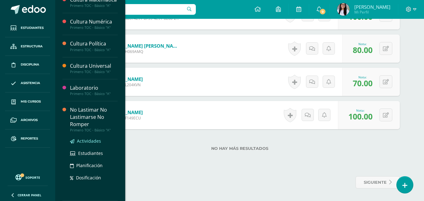
click at [84, 143] on span "Actividades" at bounding box center [89, 141] width 24 height 6
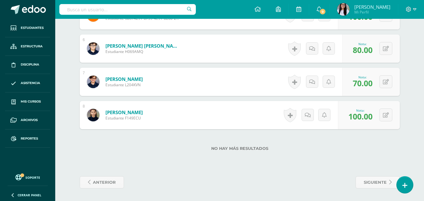
scroll to position [180, 0]
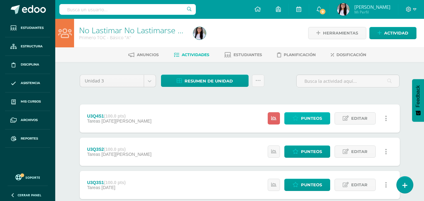
click at [312, 122] on span "Punteos" at bounding box center [311, 119] width 21 height 12
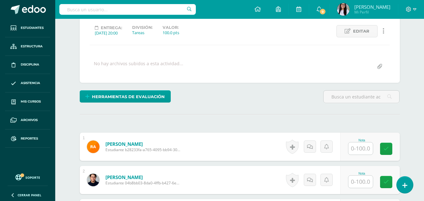
scroll to position [86, 0]
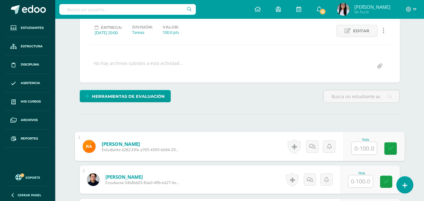
click at [371, 150] on input "text" at bounding box center [364, 148] width 25 height 13
type input "60"
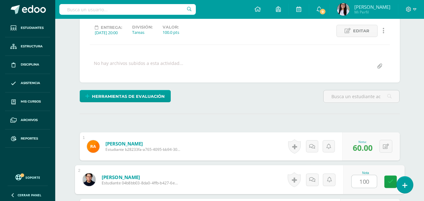
type input "100"
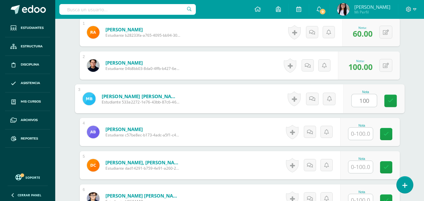
type input "100"
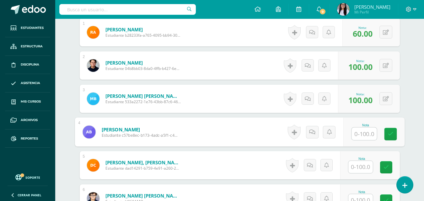
type input "0"
type input "70"
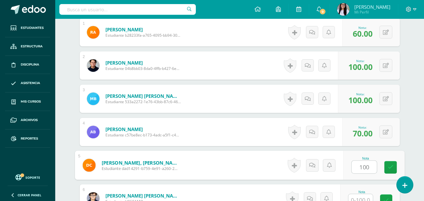
type input "100"
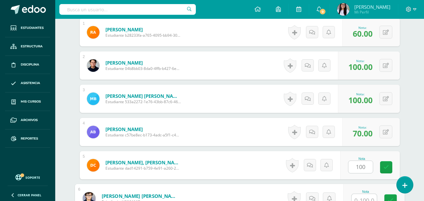
scroll to position [205, 0]
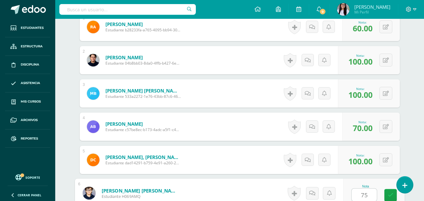
type input "75"
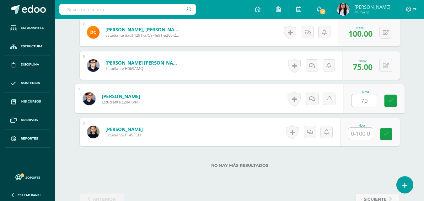
type input "70"
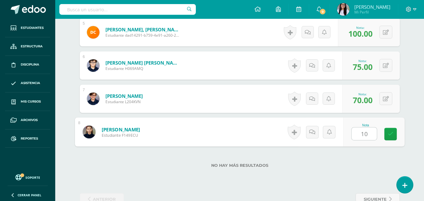
type input "100"
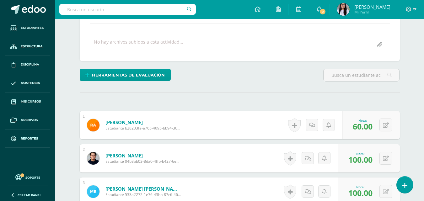
scroll to position [0, 0]
